Goal: Task Accomplishment & Management: Manage account settings

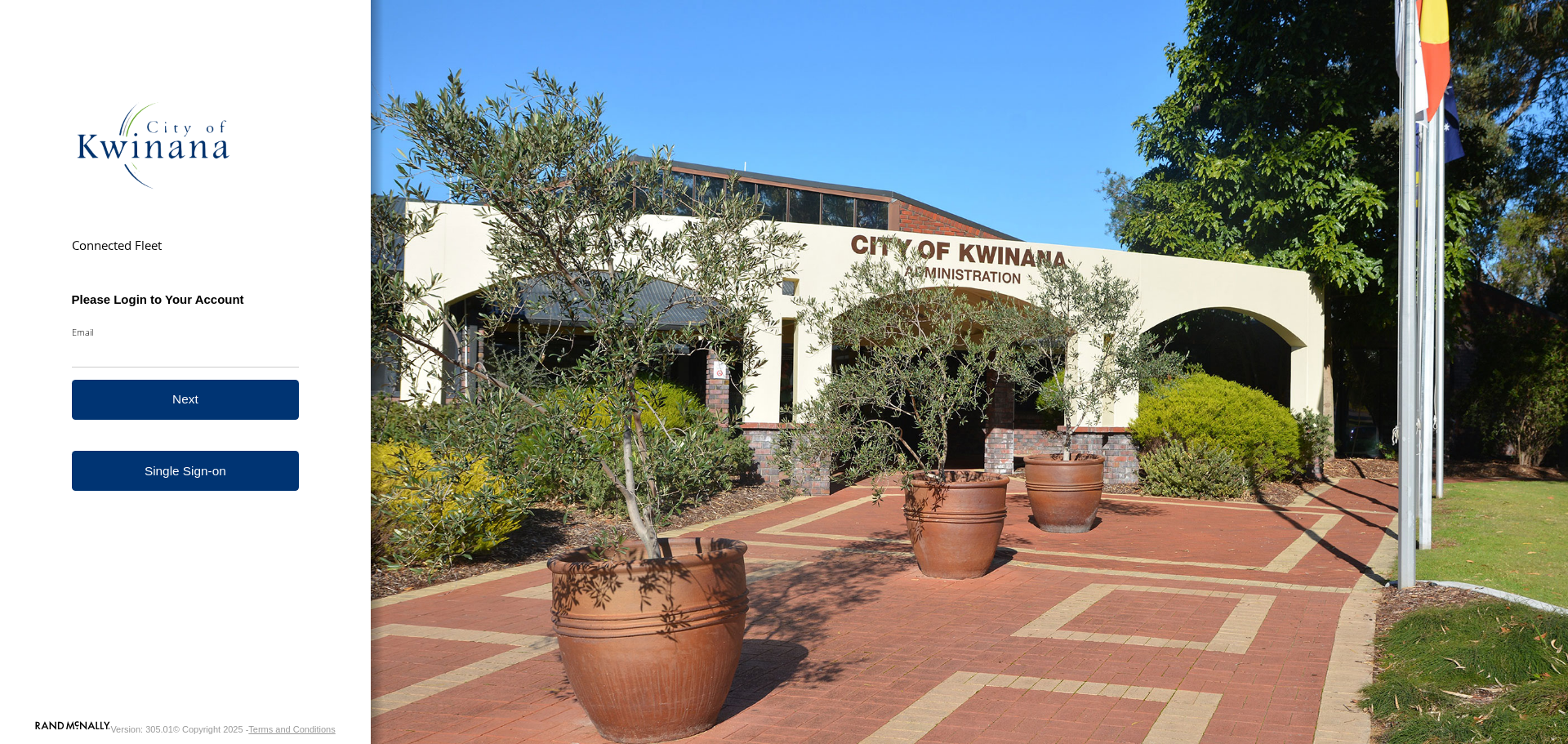
click at [149, 354] on input "Email" at bounding box center [186, 352] width 228 height 29
type input "**********"
click at [72, 380] on button "Next" at bounding box center [186, 400] width 228 height 40
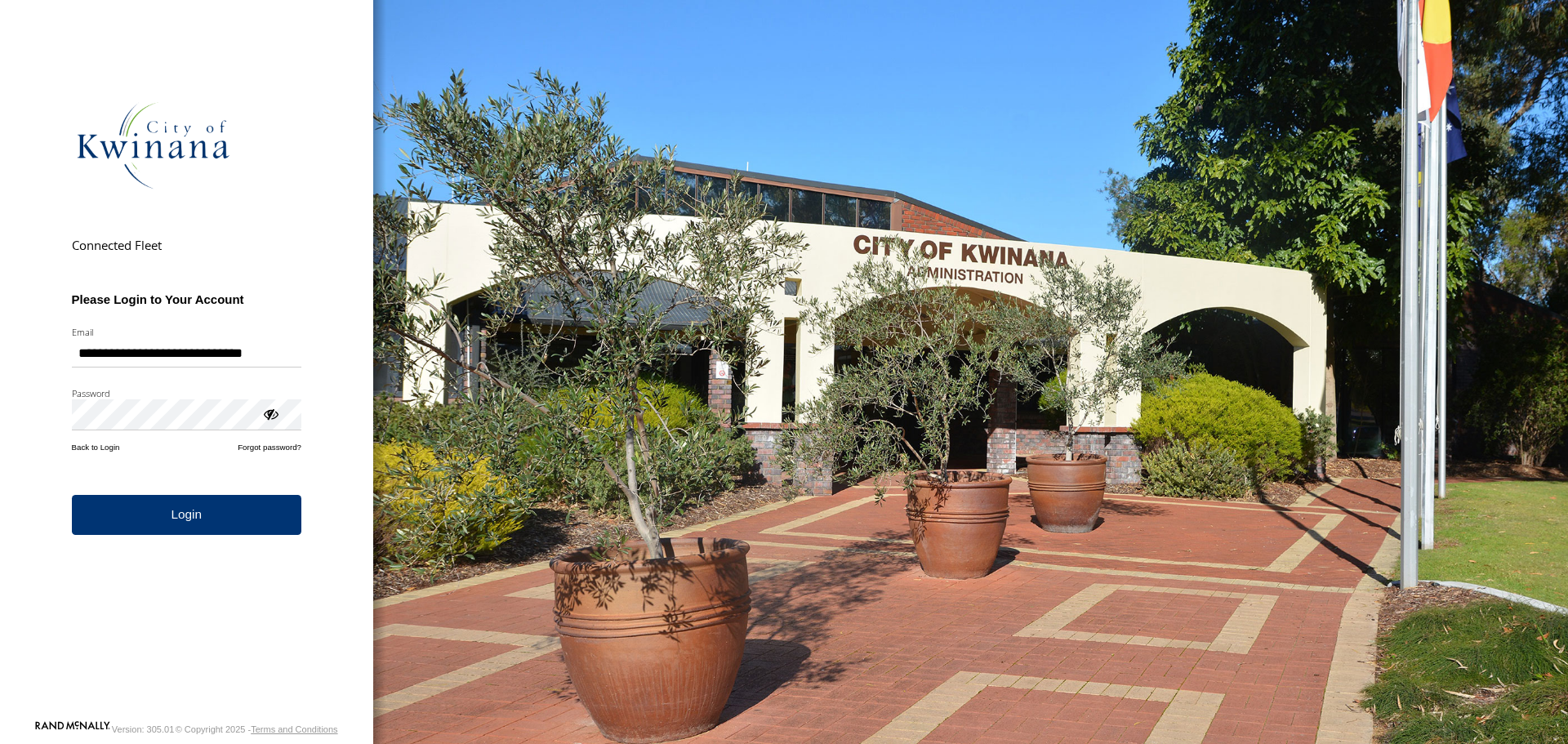
click at [72, 494] on button "Login" at bounding box center [187, 514] width 230 height 40
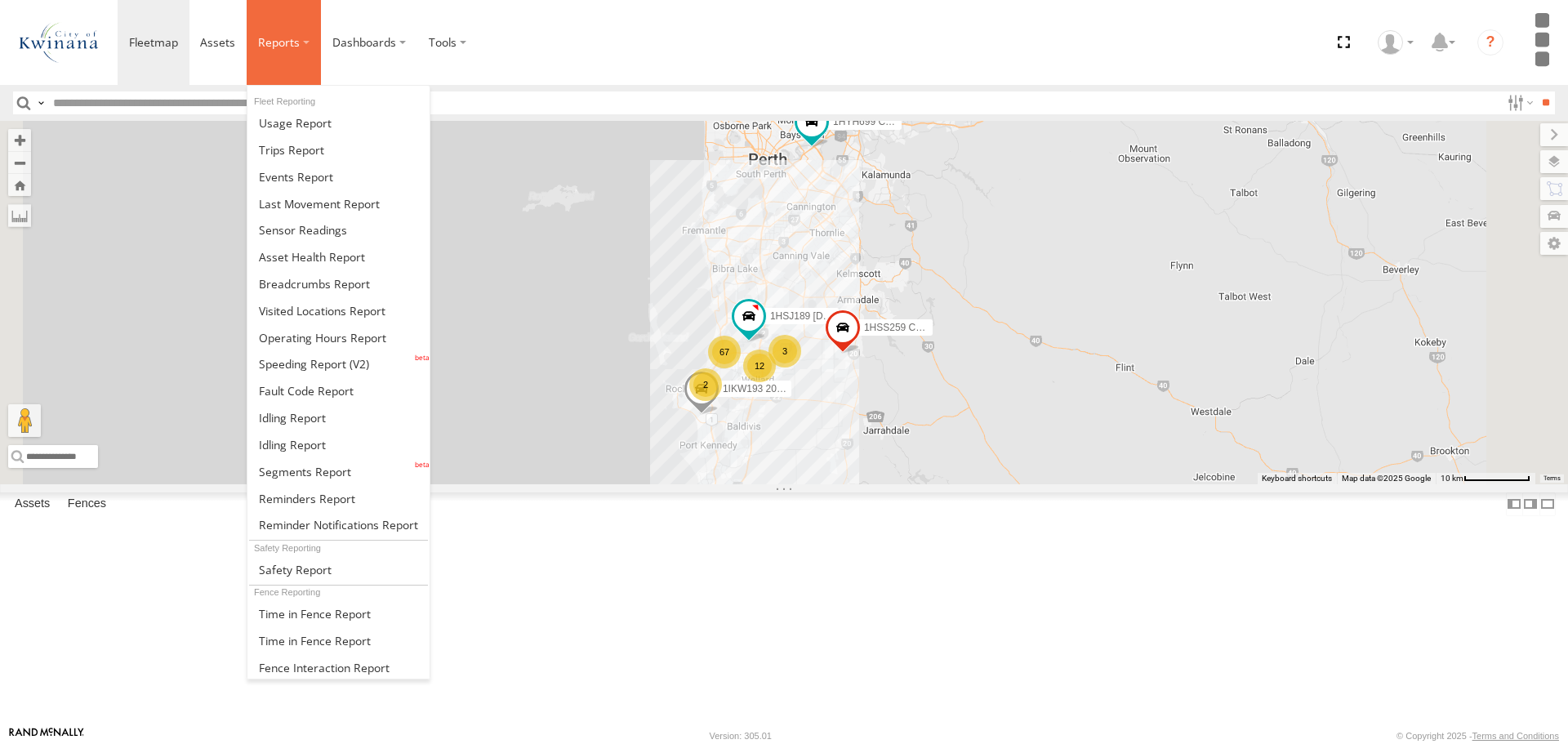
click at [292, 49] on span at bounding box center [279, 42] width 42 height 15
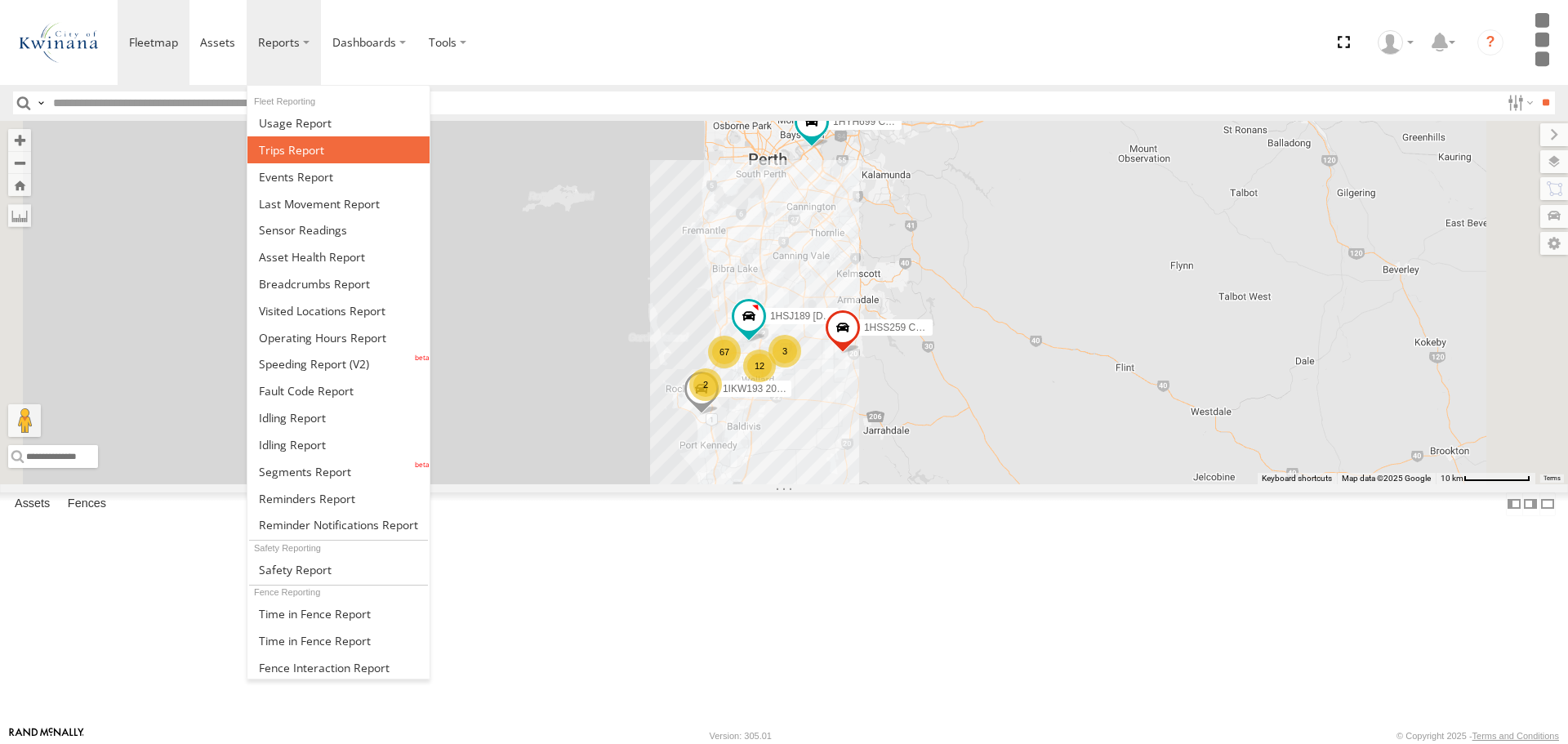
click at [295, 140] on link at bounding box center [339, 150] width 182 height 27
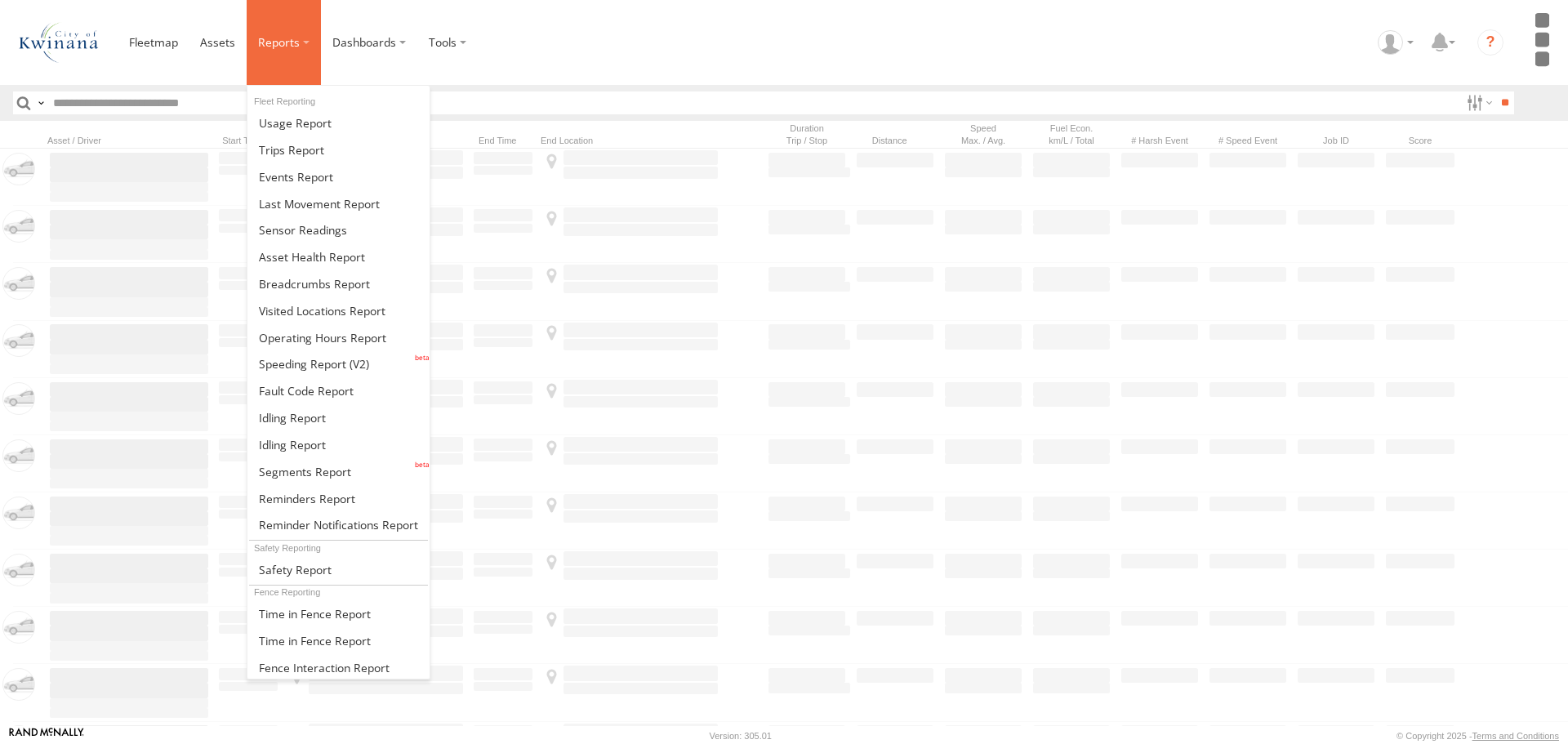
click at [304, 44] on label at bounding box center [284, 42] width 74 height 84
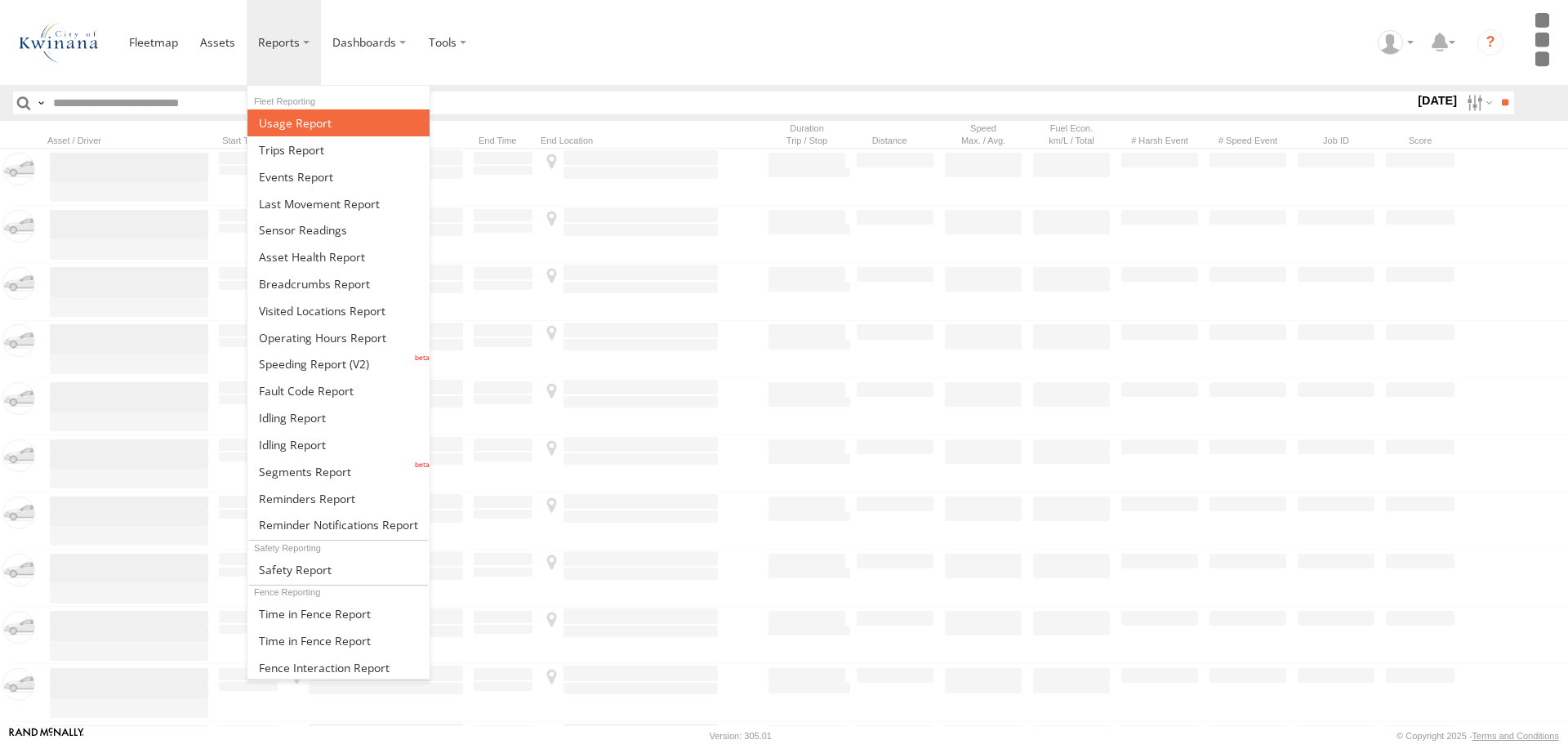
click at [292, 127] on span at bounding box center [295, 122] width 73 height 15
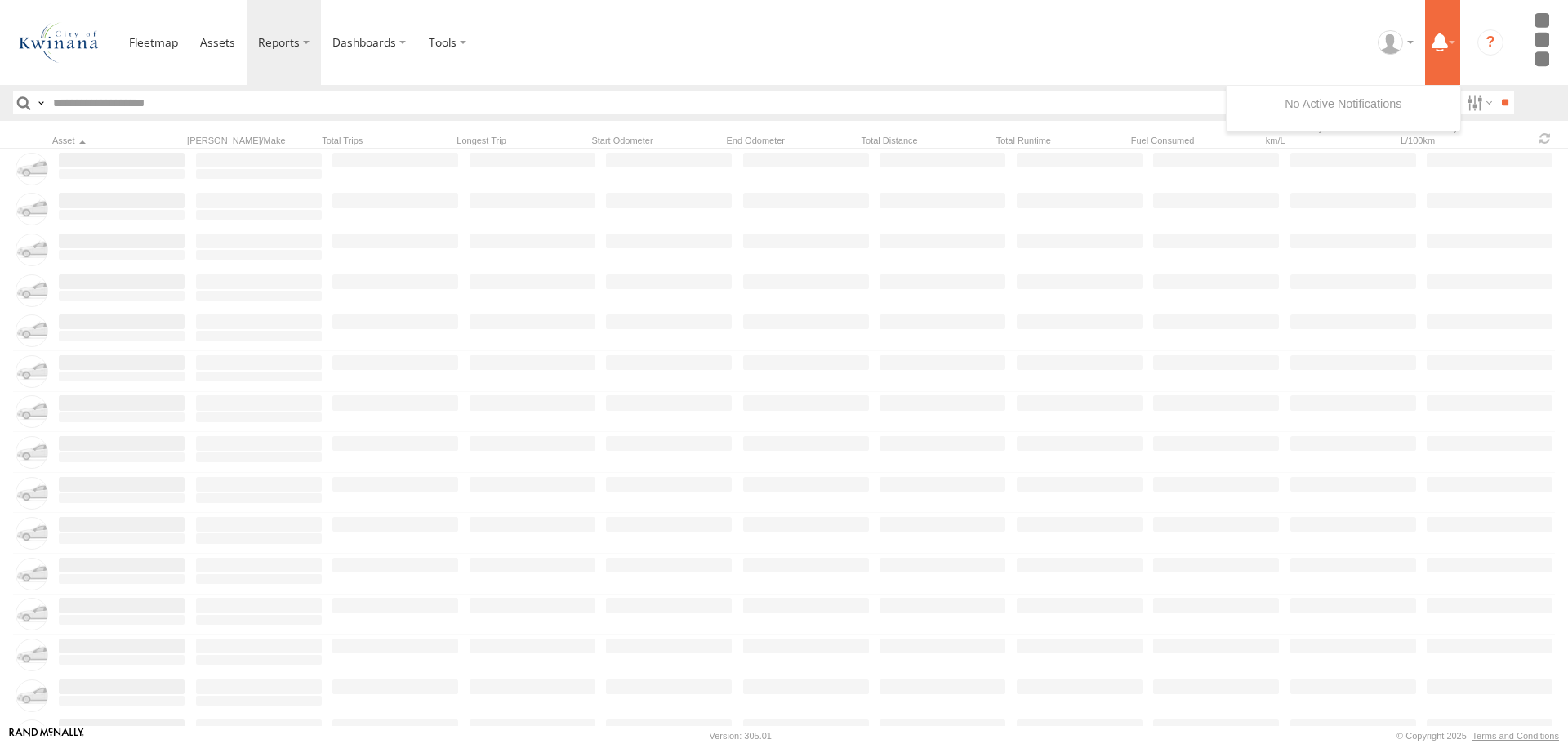
click at [1452, 41] on label at bounding box center [1442, 42] width 35 height 84
click at [1541, 102] on div "Search Query Asset ID Asset Label Registration Manufacturer Model VIN" at bounding box center [784, 102] width 1541 height 24
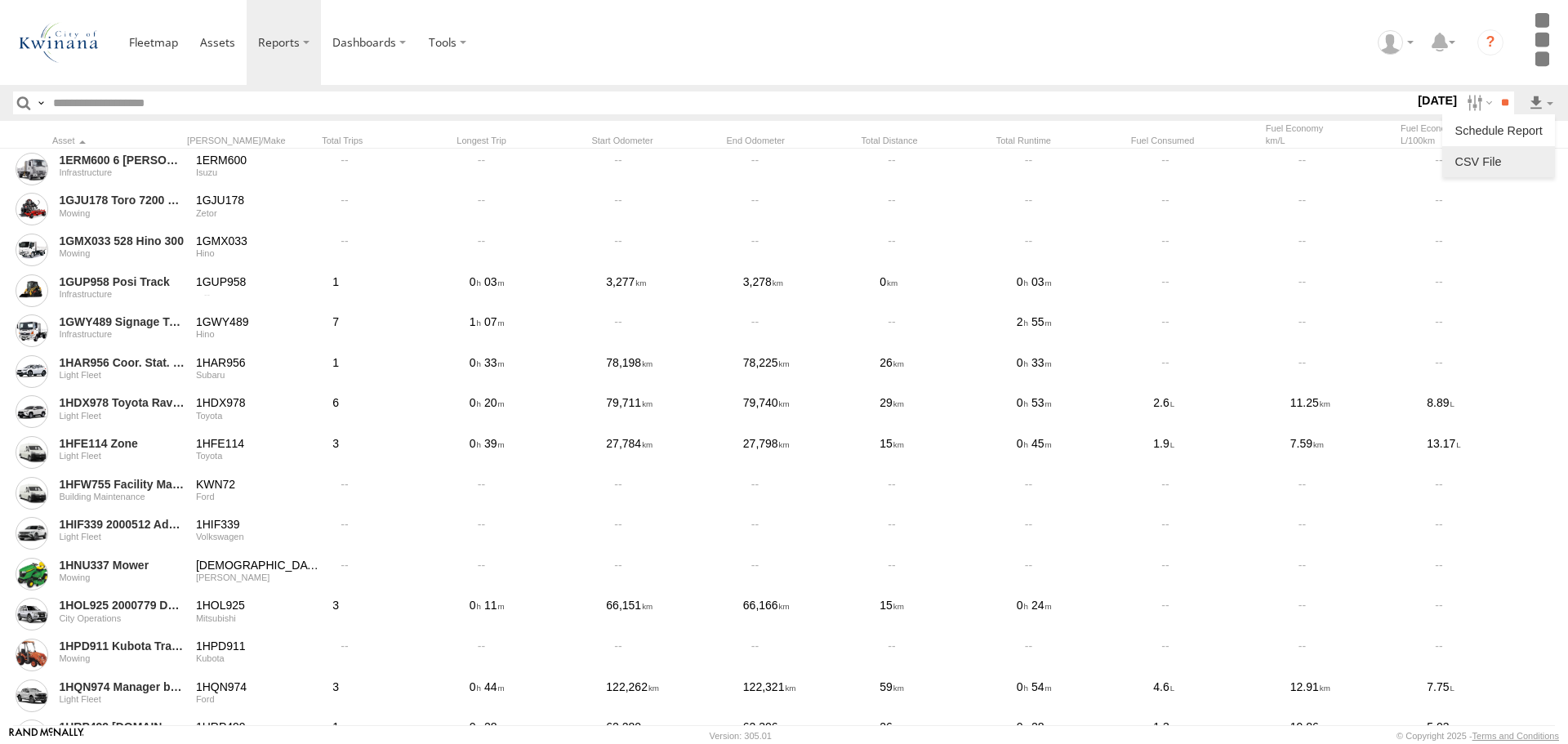
click at [1468, 162] on link at bounding box center [1498, 161] width 100 height 25
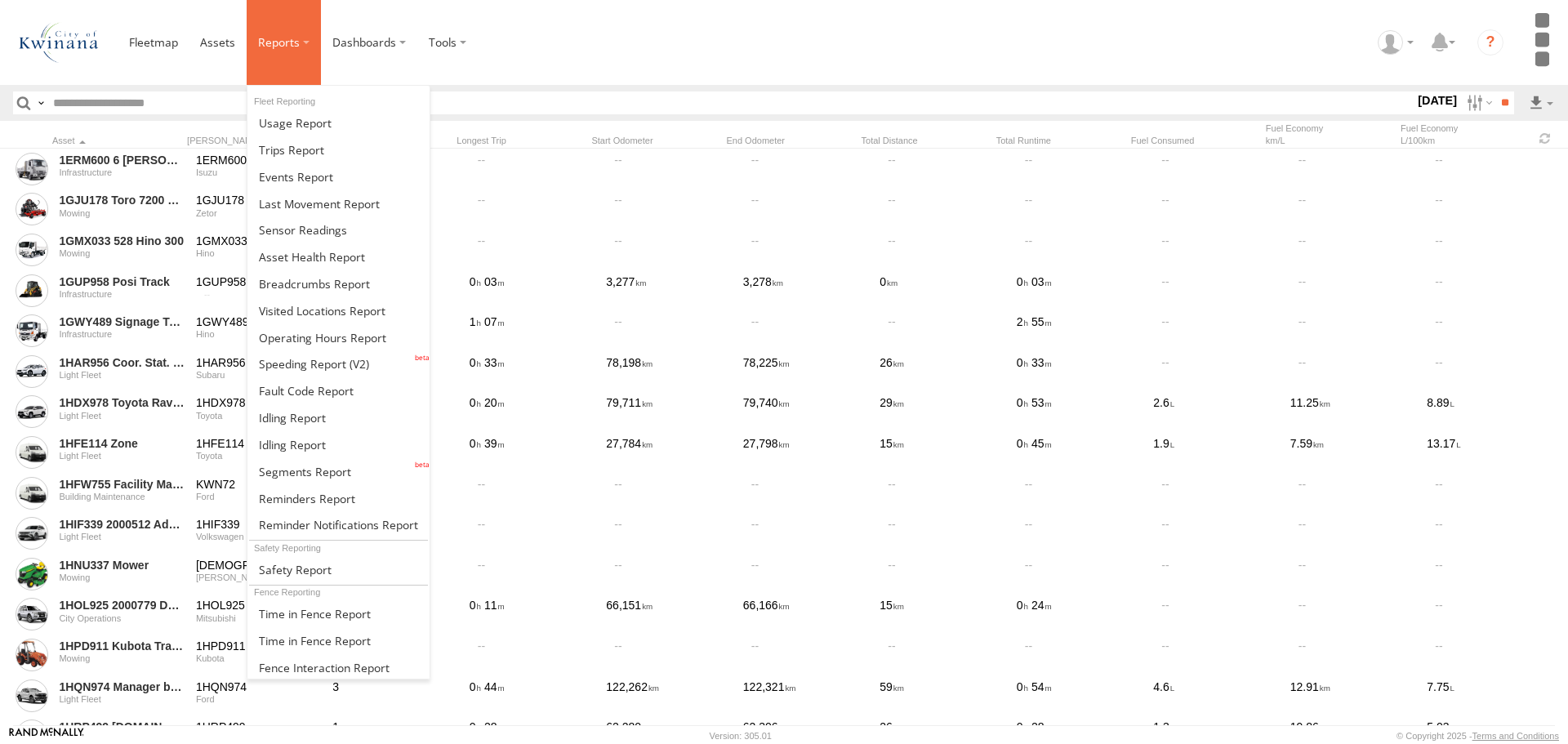
click at [303, 40] on label at bounding box center [284, 42] width 74 height 84
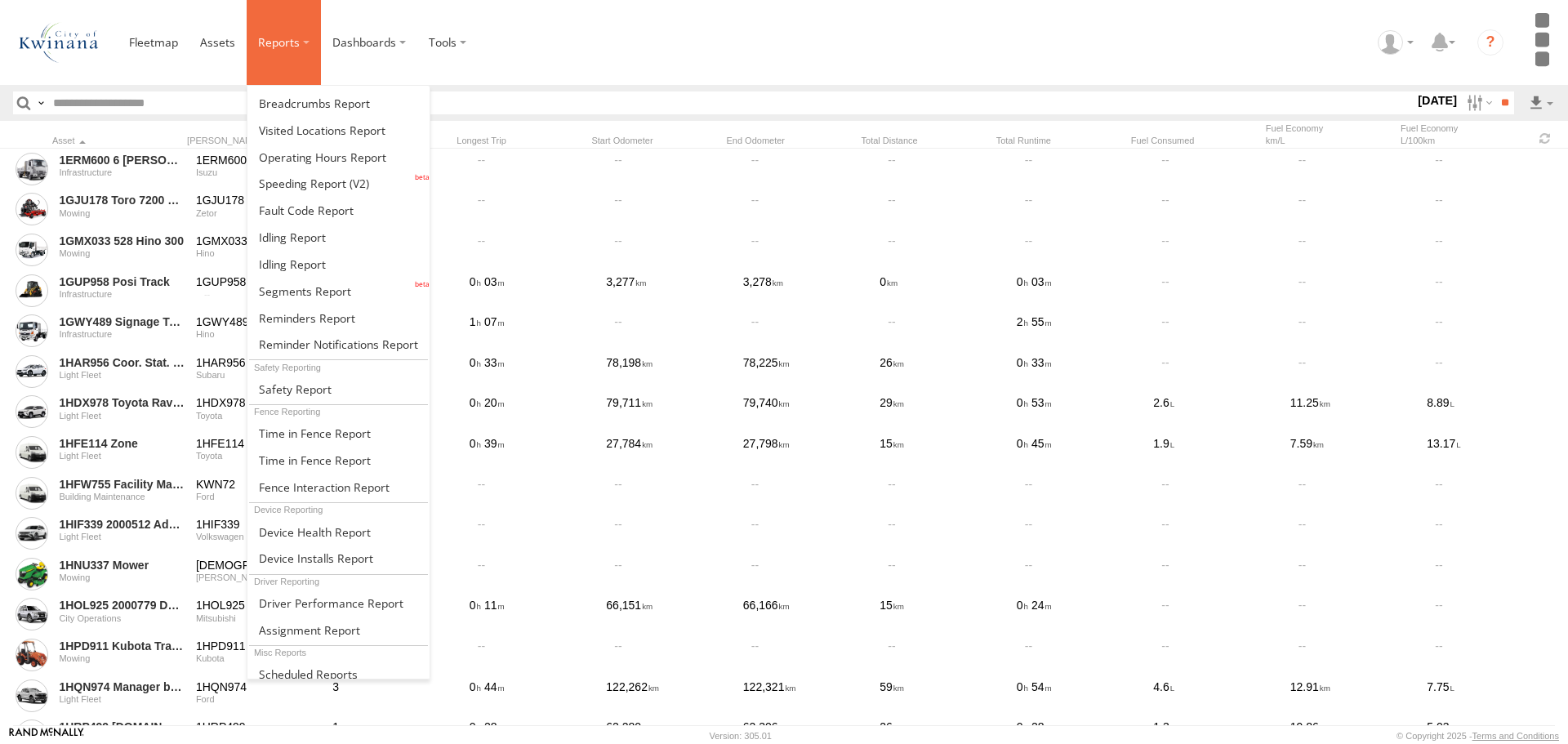
scroll to position [190, 0]
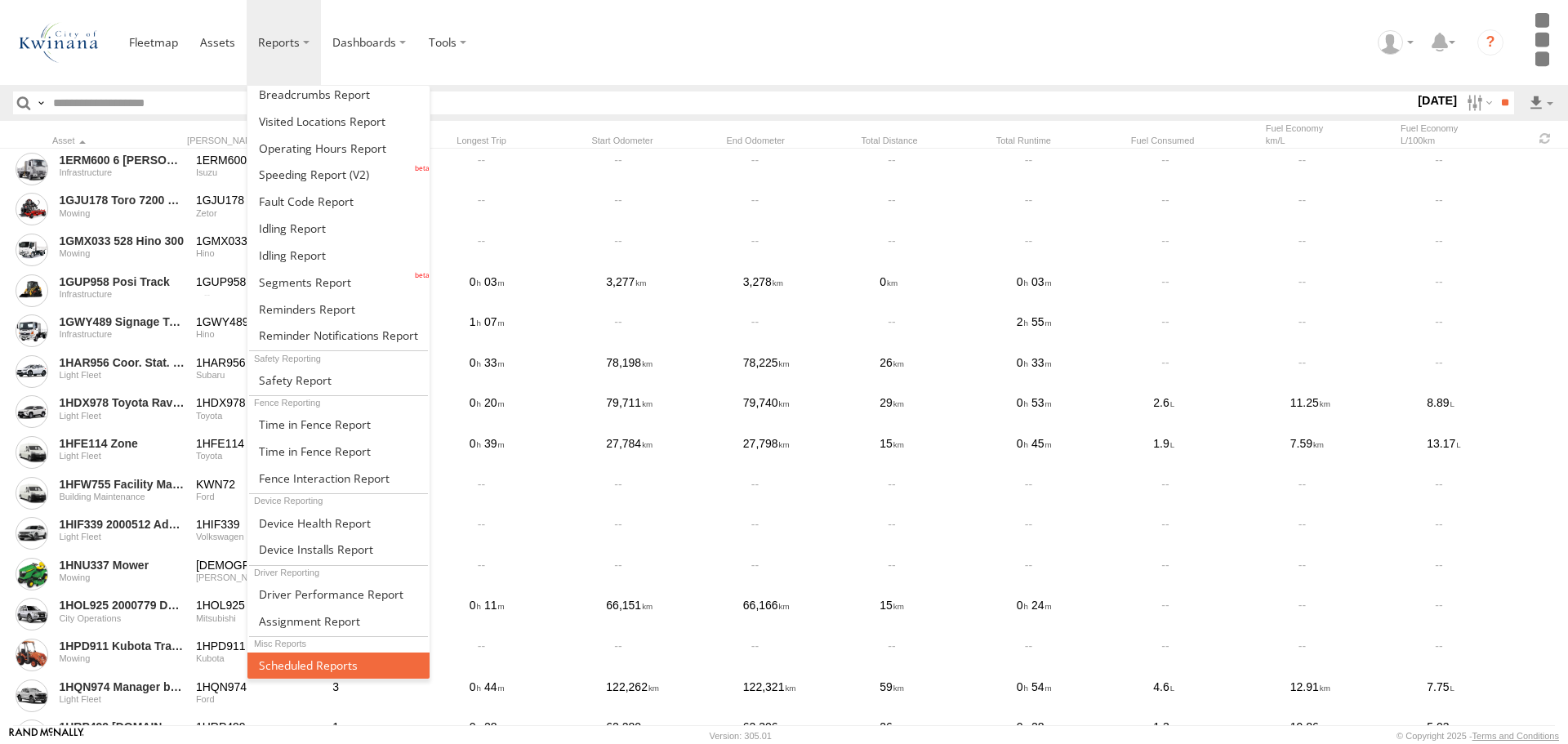
click at [311, 666] on span at bounding box center [308, 664] width 99 height 15
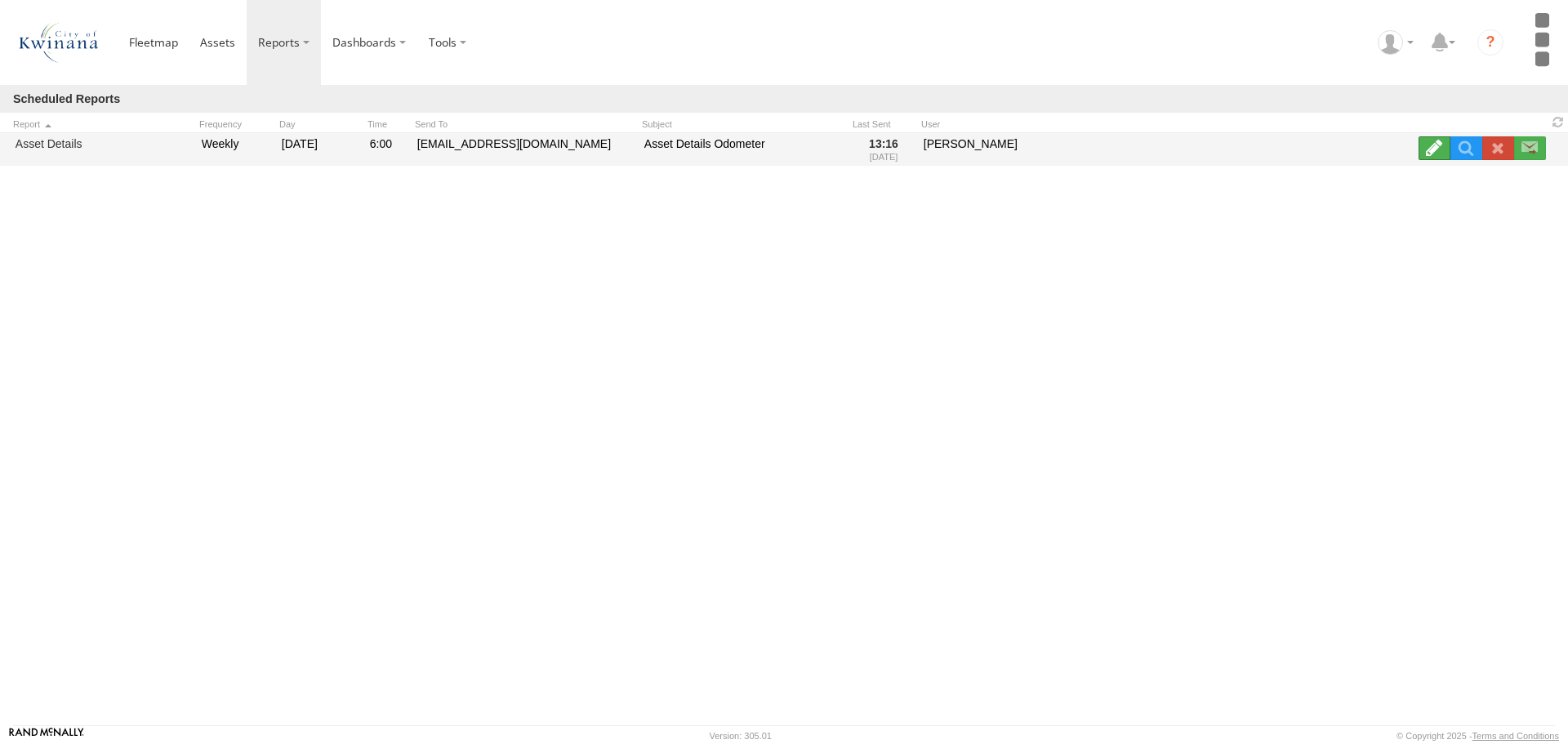
click at [1427, 150] on label at bounding box center [1434, 148] width 32 height 23
type input "**********"
select select "******"
select select "*"
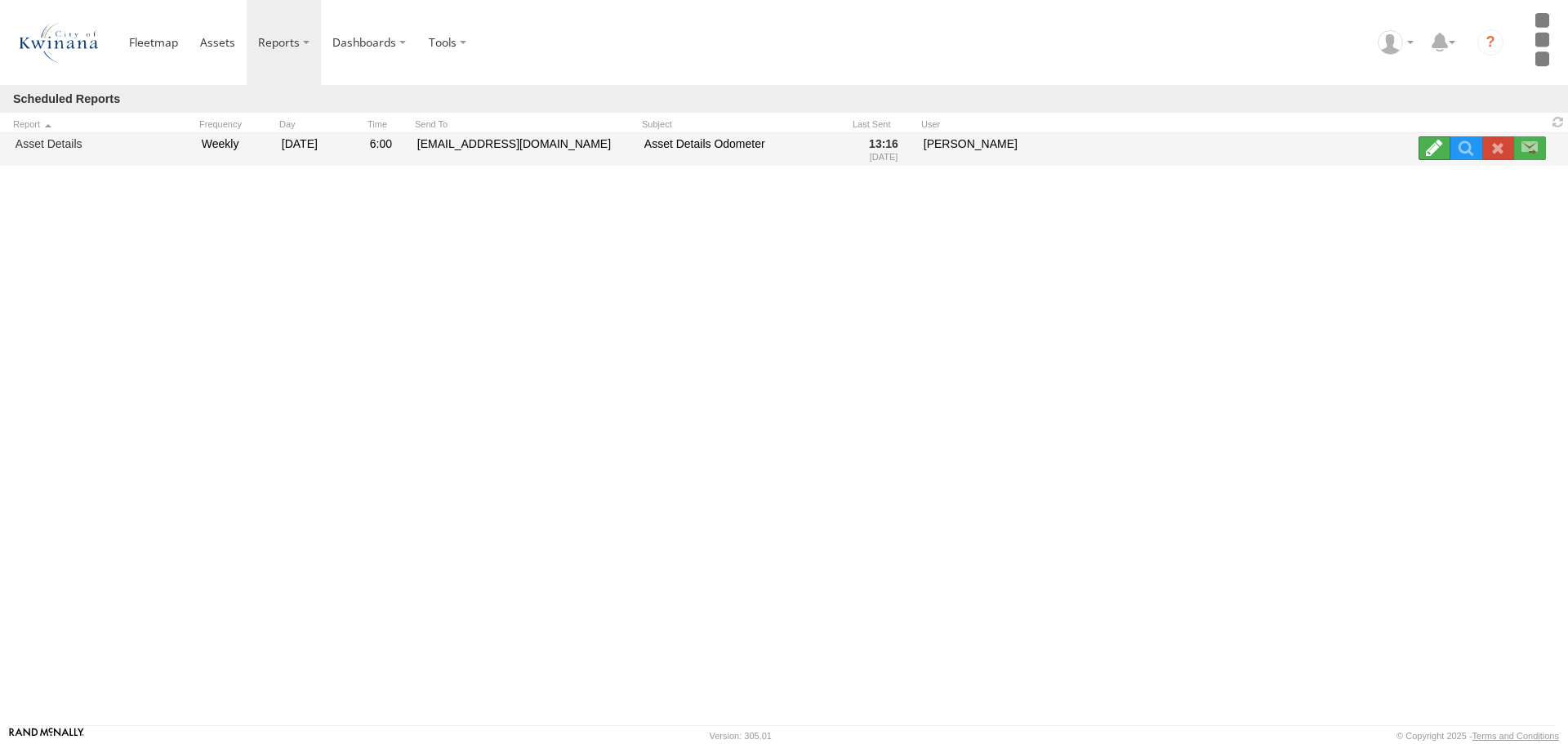
type input "**********"
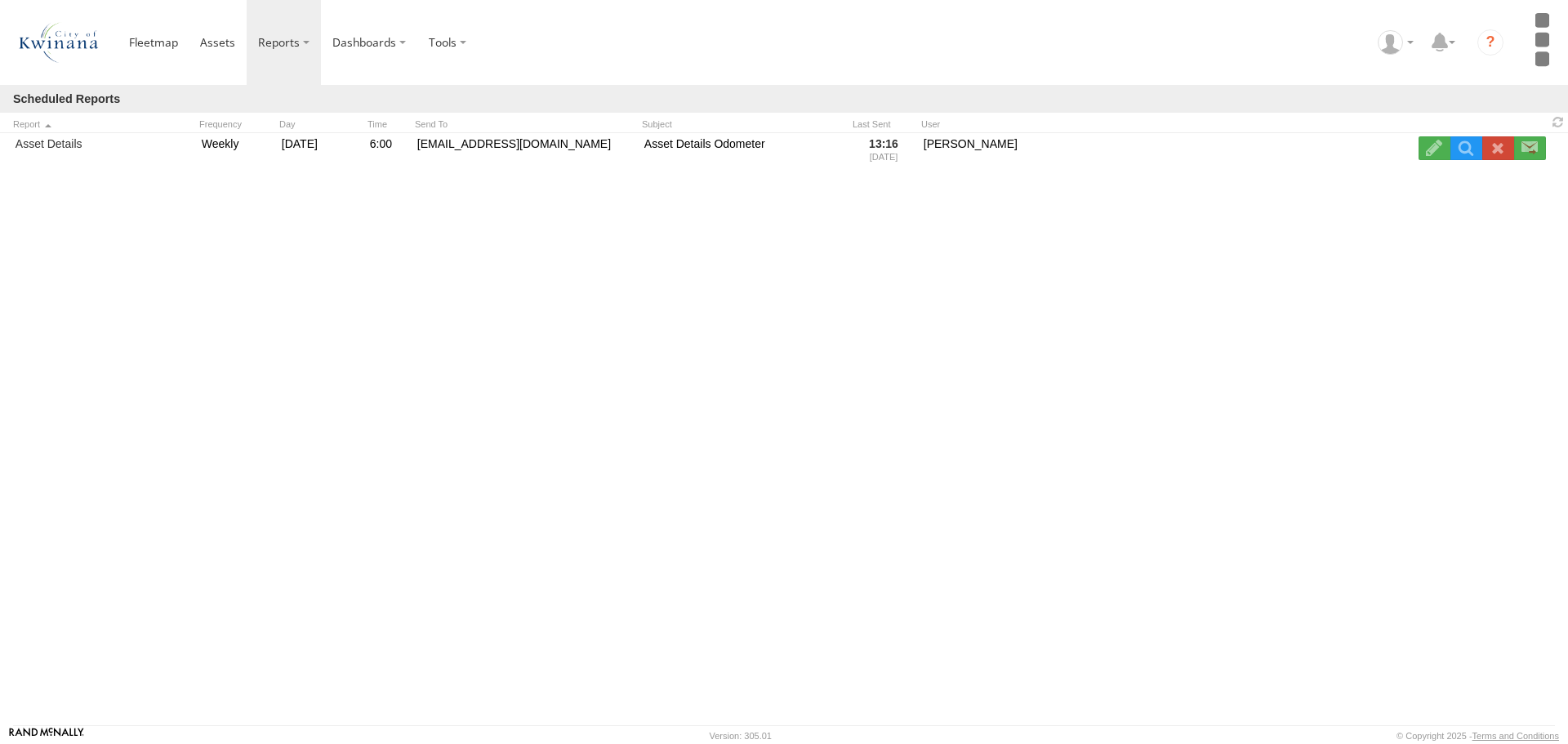
click at [0, 0] on select "***** ****** *******" at bounding box center [0, 0] width 0 height 0
click at [0, 0] on label "×" at bounding box center [0, 0] width 0 height 0
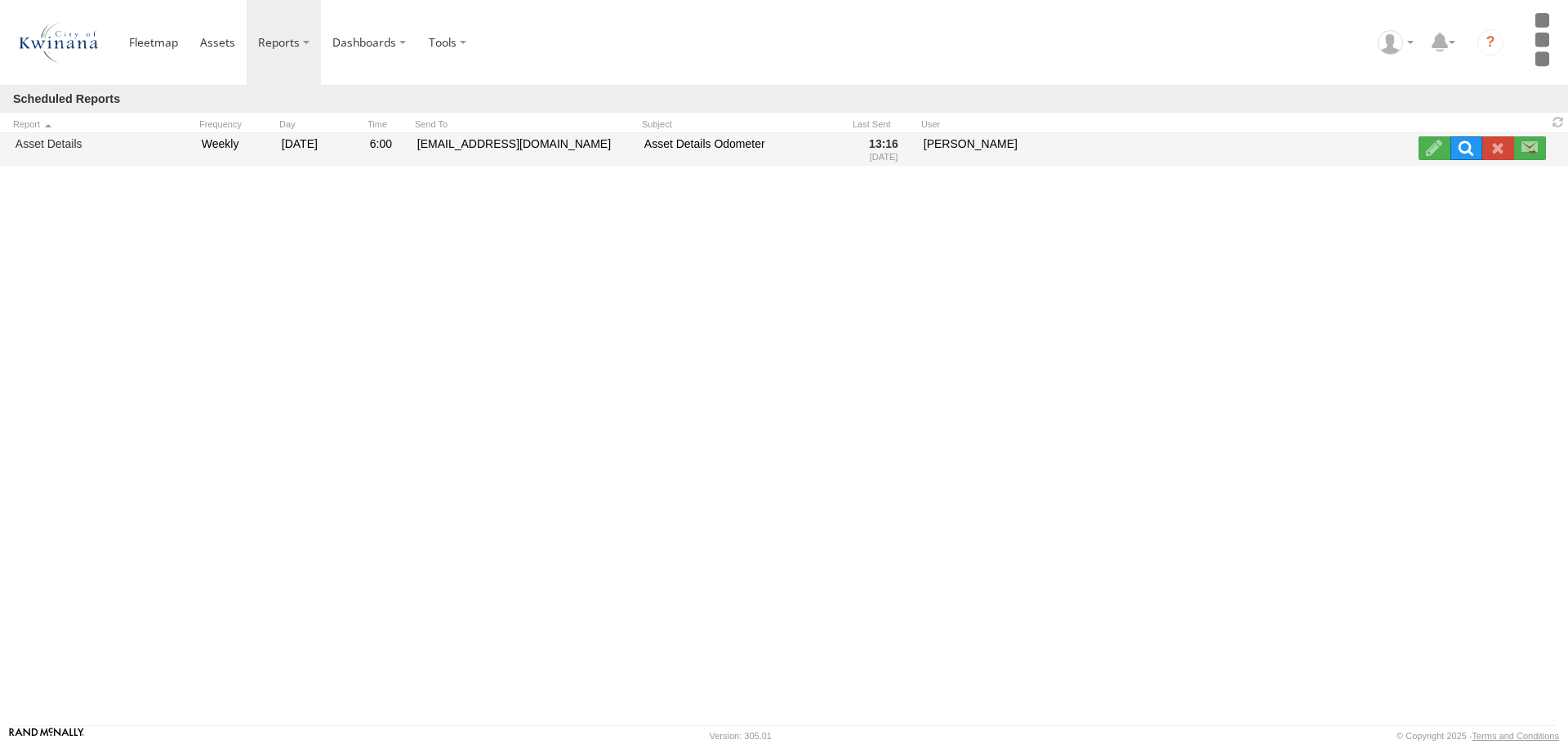
click at [1466, 152] on link at bounding box center [1466, 148] width 32 height 23
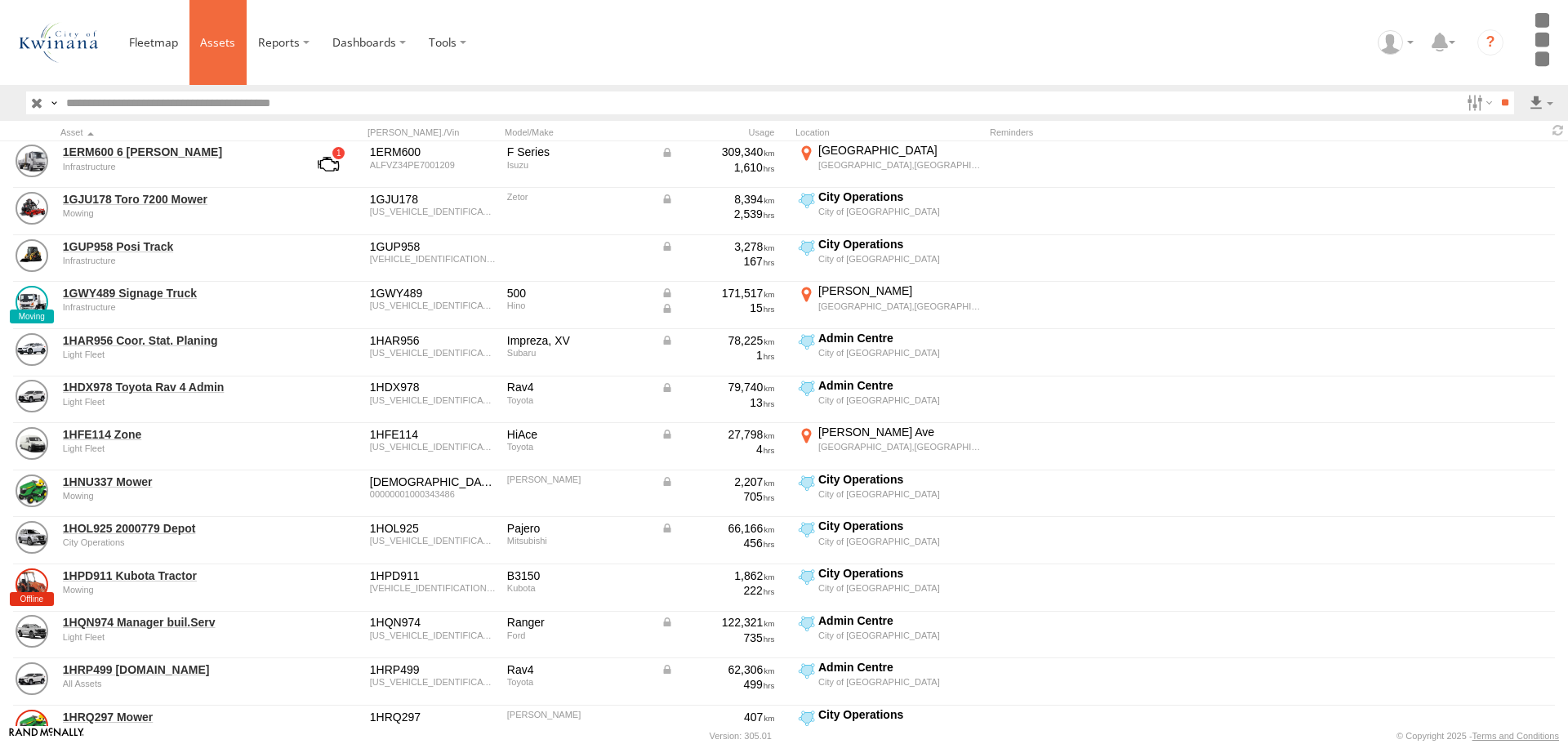
click at [225, 42] on span at bounding box center [217, 42] width 35 height 15
click at [1475, 161] on label at bounding box center [1498, 161] width 100 height 25
click at [0, 0] on label "Country" at bounding box center [0, 0] width 0 height 0
click at [0, 0] on label "Longitude" at bounding box center [0, 0] width 0 height 0
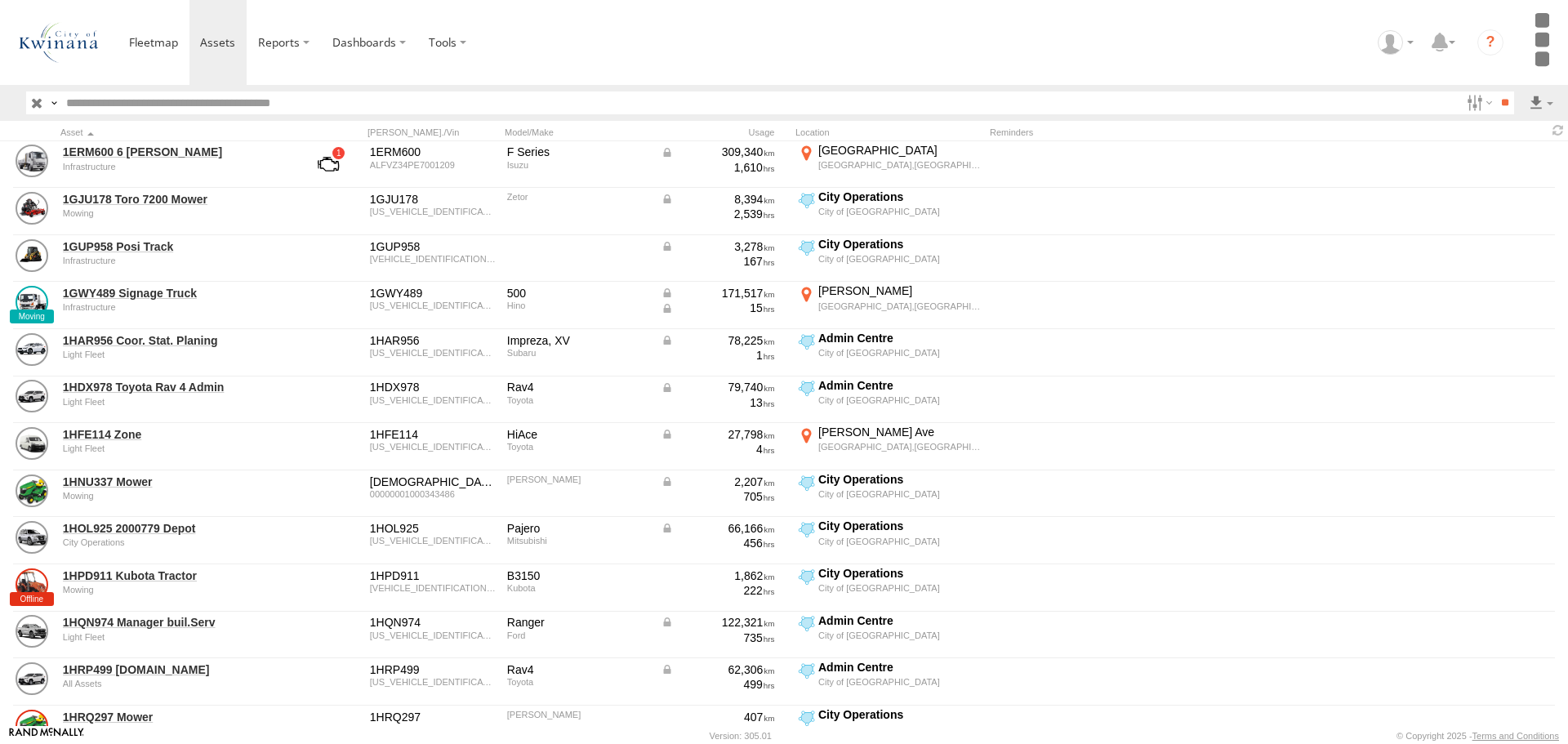
click at [0, 0] on button "Export" at bounding box center [0, 0] width 0 height 0
click at [0, 0] on div "CSV Export ×" at bounding box center [0, 0] width 0 height 0
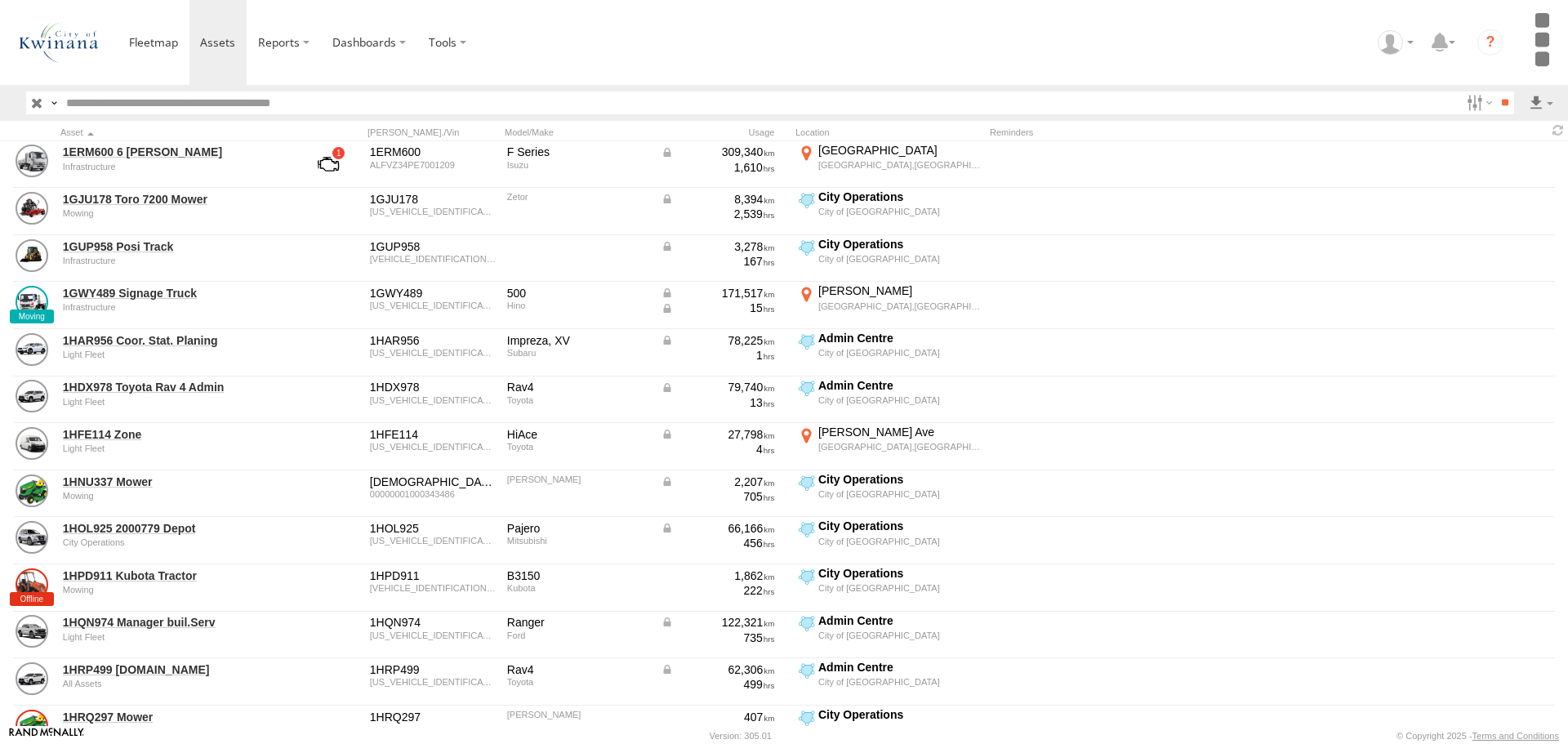
click at [0, 0] on label "×" at bounding box center [0, 0] width 0 height 0
click at [1415, 40] on div at bounding box center [1395, 43] width 47 height 25
click at [1402, 160] on span at bounding box center [1400, 166] width 28 height 18
